Goal: Task Accomplishment & Management: Manage account settings

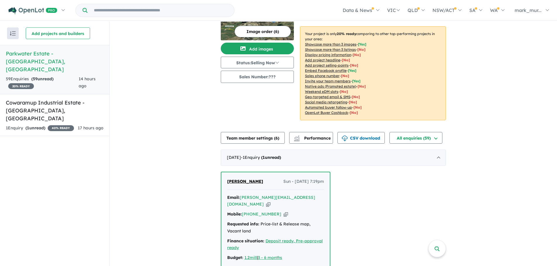
scroll to position [58, 0]
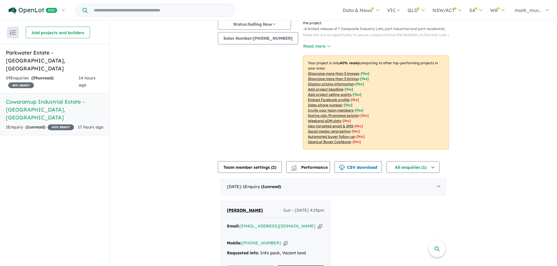
scroll to position [78, 0]
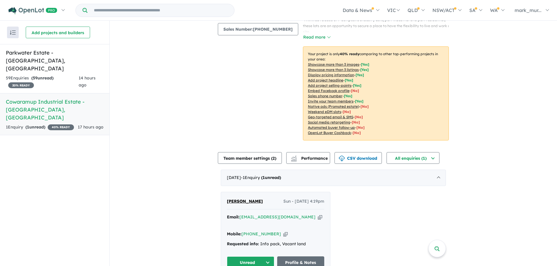
click at [266, 257] on button "Unread" at bounding box center [250, 263] width 47 height 13
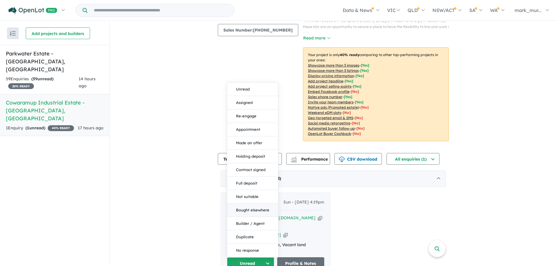
scroll to position [1, 0]
click at [375, 222] on div "Damien Craddock Sun - 14/09/2025, 4:19pm Email: swkitchenco@outlook.com Copied!…" at bounding box center [333, 233] width 225 height 83
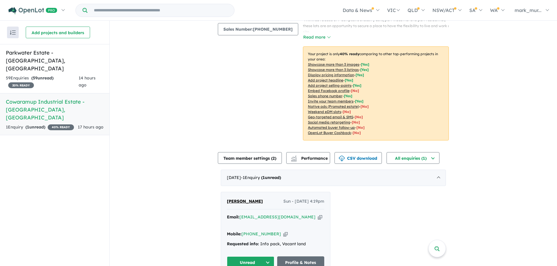
click at [250, 257] on button "Unread" at bounding box center [250, 263] width 47 height 13
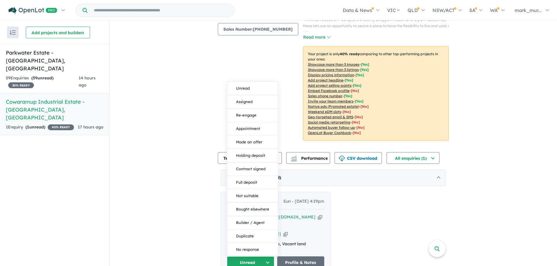
click at [358, 219] on div "Damien Craddock Sun - 14/09/2025, 4:19pm Email: swkitchenco@outlook.com Copied!…" at bounding box center [333, 233] width 225 height 83
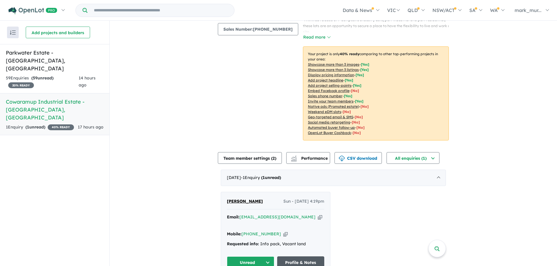
click at [292, 257] on link "Profile & Notes" at bounding box center [300, 263] width 47 height 13
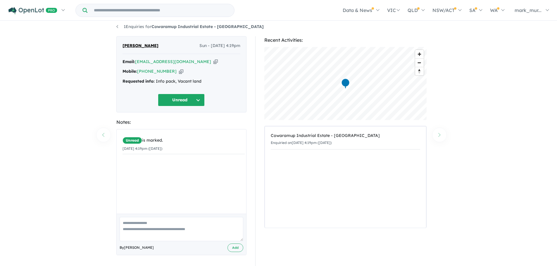
scroll to position [5, 0]
click at [198, 99] on button "Unread" at bounding box center [181, 99] width 47 height 13
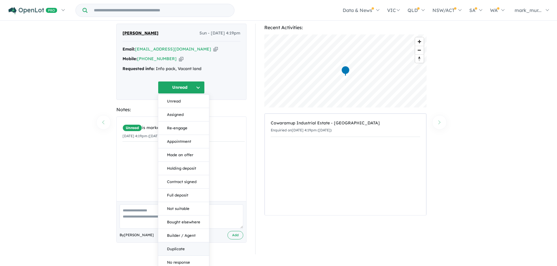
scroll to position [20, 0]
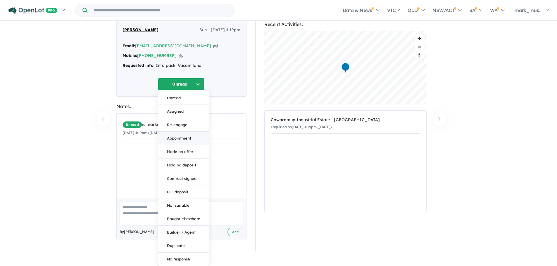
click at [177, 137] on button "Appointment" at bounding box center [183, 138] width 51 height 13
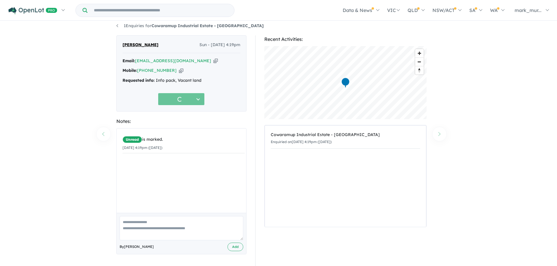
scroll to position [5, 0]
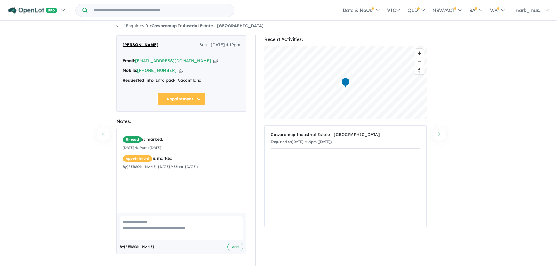
click at [141, 224] on textarea at bounding box center [181, 228] width 124 height 24
click at [147, 222] on textarea "*********" at bounding box center [181, 228] width 124 height 24
type textarea "**********"
click at [233, 247] on button "Add" at bounding box center [235, 247] width 16 height 8
